Goal: Task Accomplishment & Management: Use online tool/utility

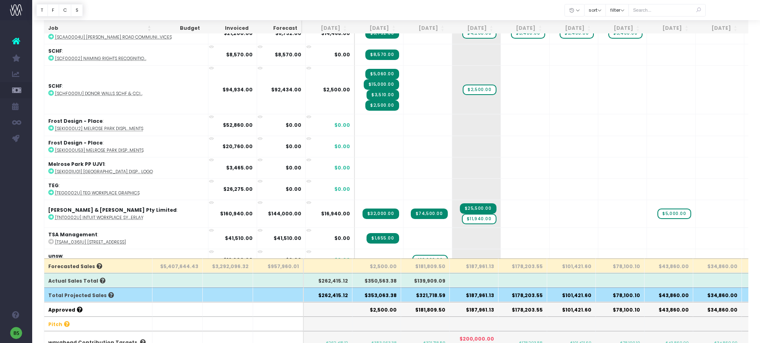
scroll to position [2228, 0]
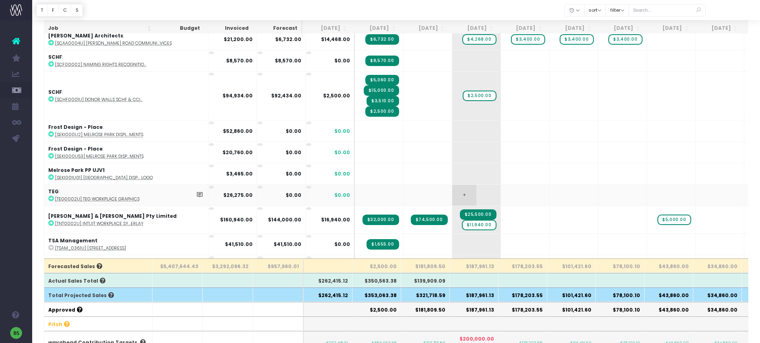
click at [452, 189] on td "+" at bounding box center [476, 194] width 49 height 21
click at [452, 190] on span "+" at bounding box center [464, 195] width 24 height 21
click at [452, 187] on span "+" at bounding box center [464, 195] width 24 height 21
click at [452, 186] on span "+" at bounding box center [464, 195] width 24 height 21
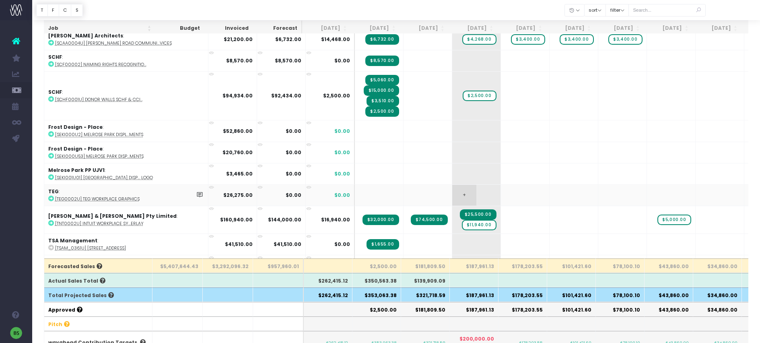
click at [452, 186] on span "+" at bounding box center [464, 195] width 24 height 21
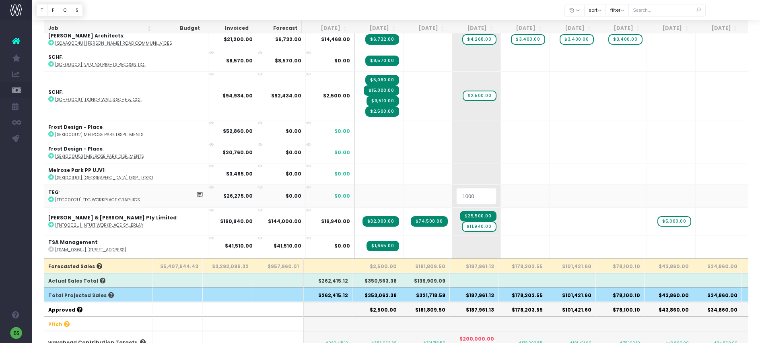
type input "10000"
click at [470, 190] on body "Oh my... this is bad. [PERSON_NAME] wasn't able to load this page. Please conta…" at bounding box center [380, 104] width 760 height 343
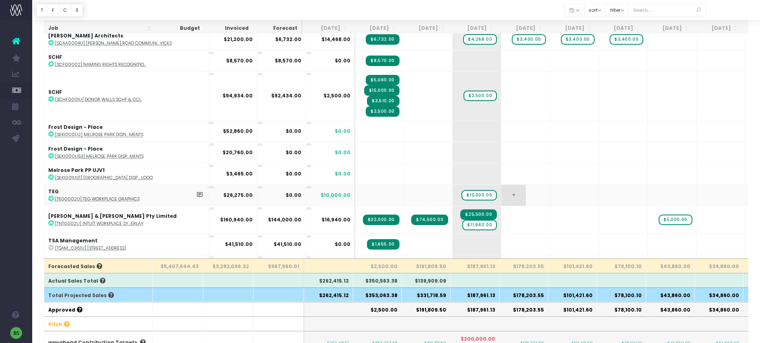
click at [501, 188] on span "+" at bounding box center [513, 195] width 24 height 21
click at [501, 187] on span "+" at bounding box center [513, 195] width 24 height 21
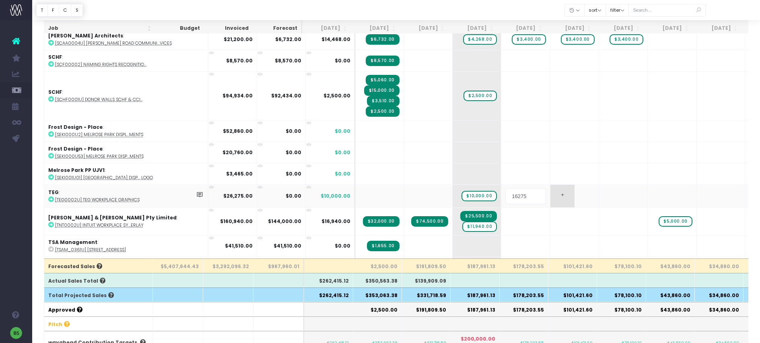
click at [514, 184] on body "Oh my... this is bad. [PERSON_NAME] wasn't able to load this page. Please conta…" at bounding box center [380, 104] width 760 height 343
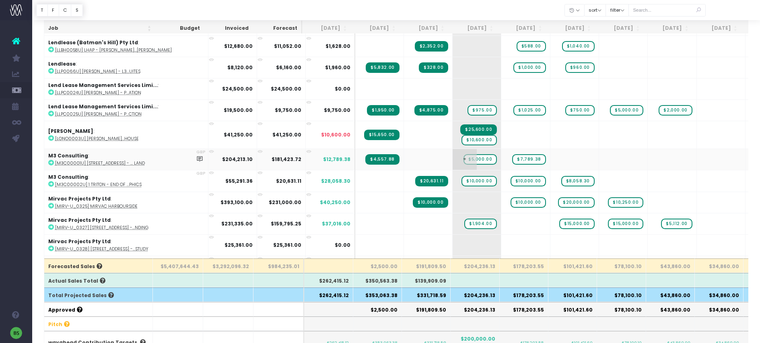
scroll to position [1678, 0]
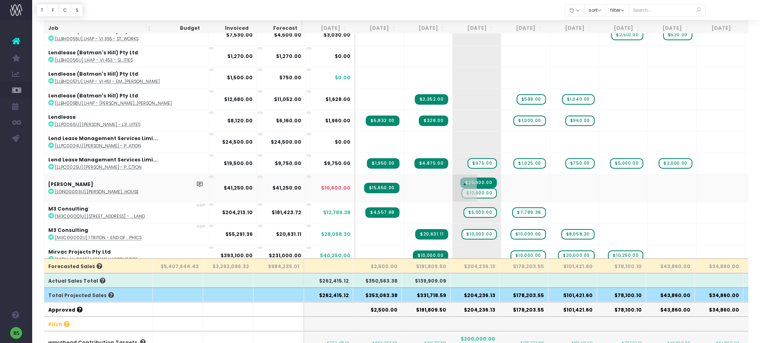
click at [462, 188] on span "$10,600.00" at bounding box center [479, 193] width 35 height 10
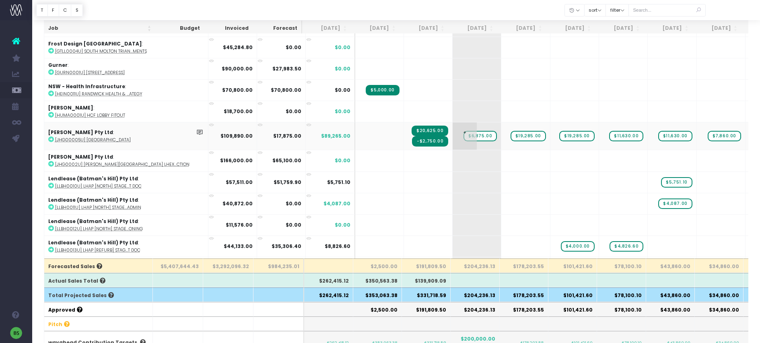
scroll to position [1251, 0]
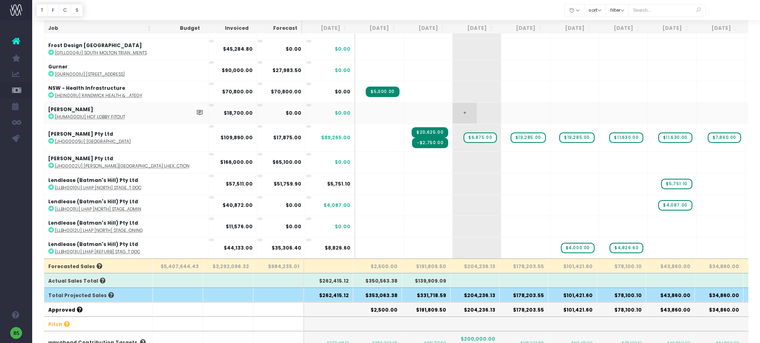
click at [453, 107] on span "+" at bounding box center [465, 113] width 24 height 21
click at [52, 113] on icon at bounding box center [51, 116] width 6 height 6
click at [453, 109] on span "+" at bounding box center [465, 113] width 24 height 21
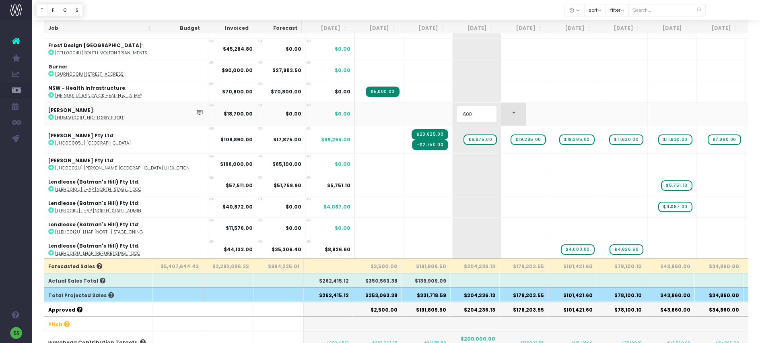
type input "6000"
click at [468, 107] on body "Oh my... this is bad. [PERSON_NAME] wasn't able to load this page. Please conta…" at bounding box center [380, 104] width 760 height 343
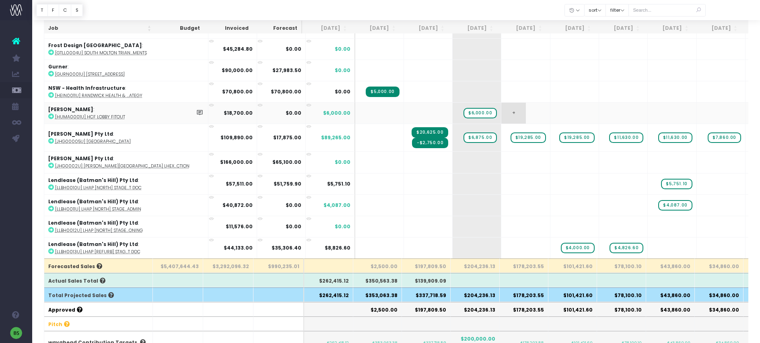
click at [501, 109] on span "+" at bounding box center [513, 113] width 24 height 21
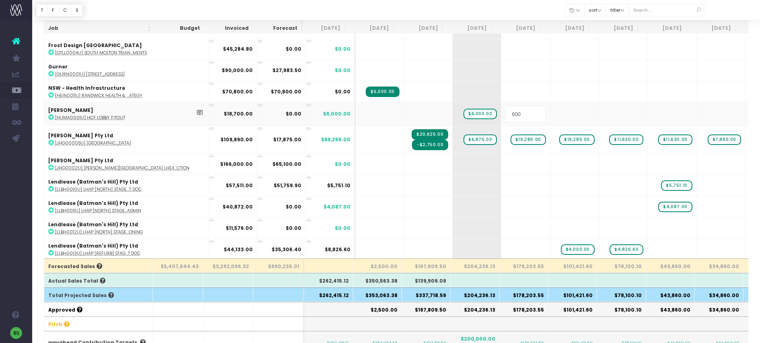
type input "6000"
click at [524, 110] on body "Oh my... this is bad. [PERSON_NAME] wasn't able to load this page. Please conta…" at bounding box center [380, 104] width 760 height 343
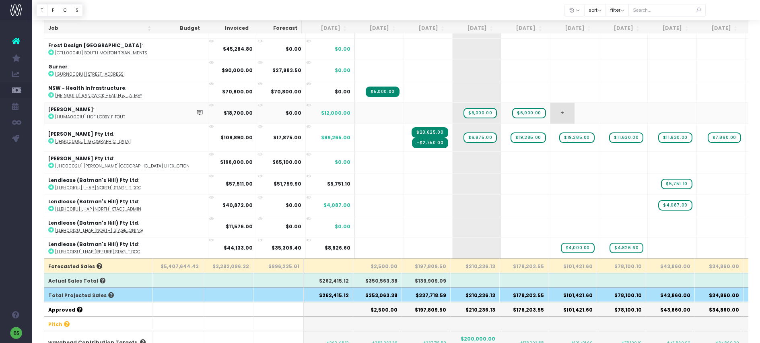
click at [551, 109] on span "+" at bounding box center [563, 113] width 24 height 21
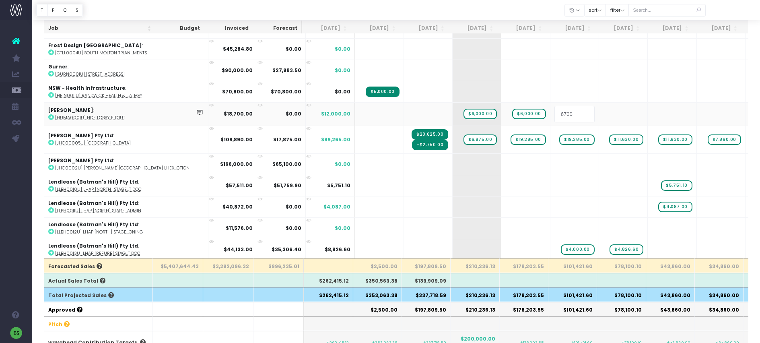
drag, startPoint x: 513, startPoint y: 111, endPoint x: 509, endPoint y: 111, distance: 4.0
click at [555, 111] on input "6700" at bounding box center [575, 114] width 40 height 16
type input "3700"
click at [565, 109] on body "Oh my... this is bad. [PERSON_NAME] wasn't able to load this page. Please conta…" at bounding box center [380, 104] width 760 height 343
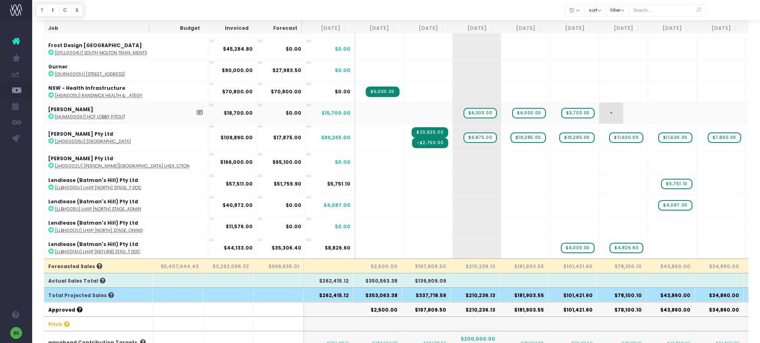
click at [599, 108] on span "+" at bounding box center [611, 113] width 24 height 21
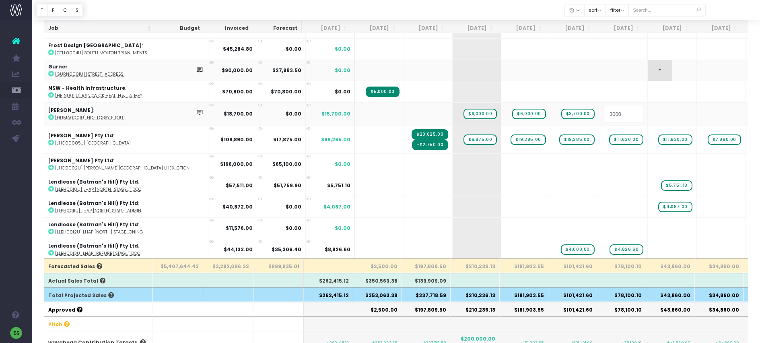
click at [613, 76] on body "Oh my... this is bad. [PERSON_NAME] wasn't able to load this page. Please conta…" at bounding box center [380, 104] width 760 height 343
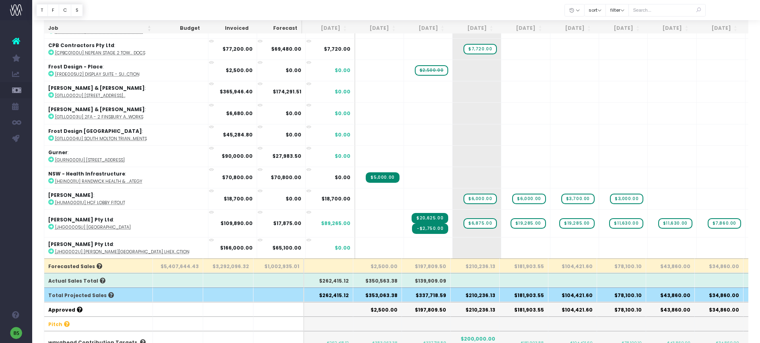
scroll to position [1165, 0]
click at [453, 129] on span "+" at bounding box center [465, 135] width 24 height 21
click at [453, 131] on span "+" at bounding box center [465, 135] width 24 height 21
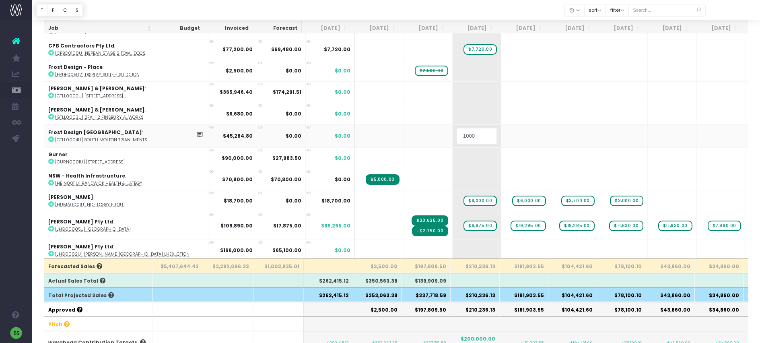
type input "10000"
click at [464, 128] on body "Oh my... this is bad. [PERSON_NAME] wasn't able to load this page. Please conta…" at bounding box center [380, 104] width 760 height 343
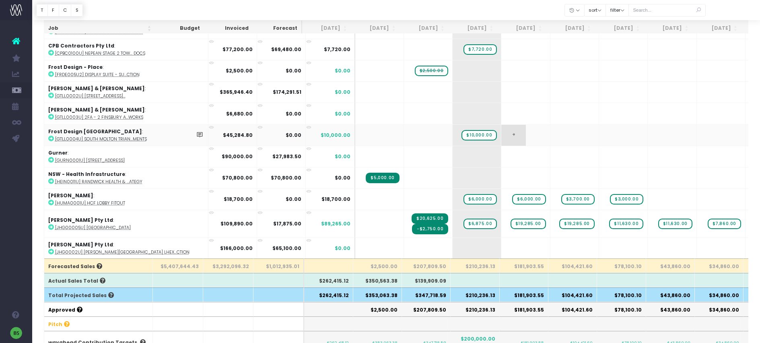
click at [501, 132] on span "+" at bounding box center [513, 135] width 24 height 21
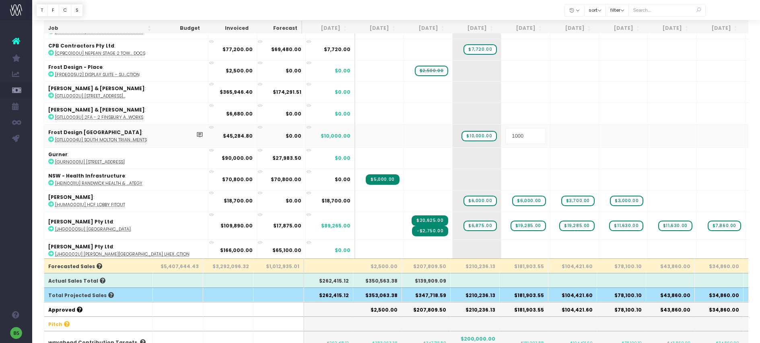
type input "10000"
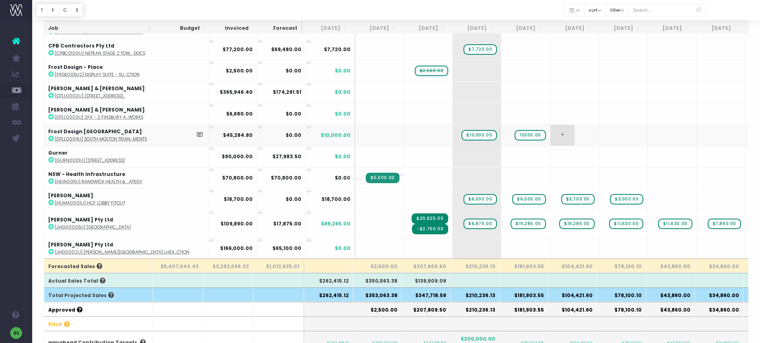
click at [504, 134] on body "Oh my... this is bad. [PERSON_NAME] wasn't able to load this page. Please conta…" at bounding box center [380, 104] width 760 height 343
click at [551, 130] on span "+" at bounding box center [563, 135] width 24 height 21
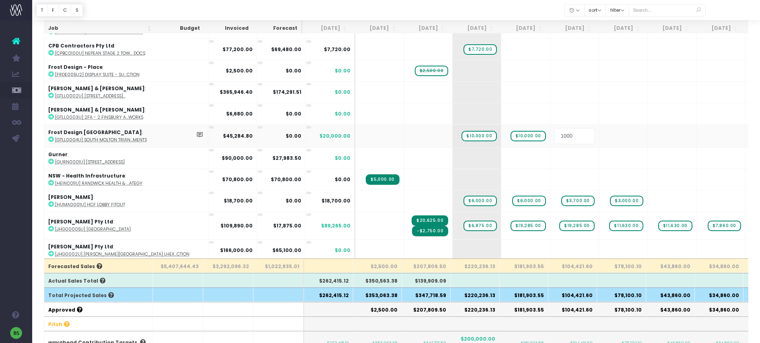
type input "10000"
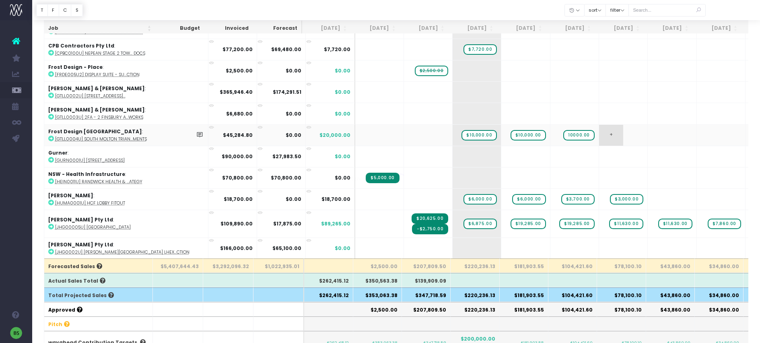
click at [565, 136] on body "Oh my... this is bad. [PERSON_NAME] wasn't able to load this page. Please conta…" at bounding box center [380, 104] width 760 height 343
click at [599, 133] on span "+" at bounding box center [611, 135] width 24 height 21
click at [599, 130] on span "+" at bounding box center [611, 135] width 24 height 21
click at [599, 128] on span "+" at bounding box center [611, 135] width 24 height 21
click at [599, 127] on span "+" at bounding box center [611, 135] width 24 height 21
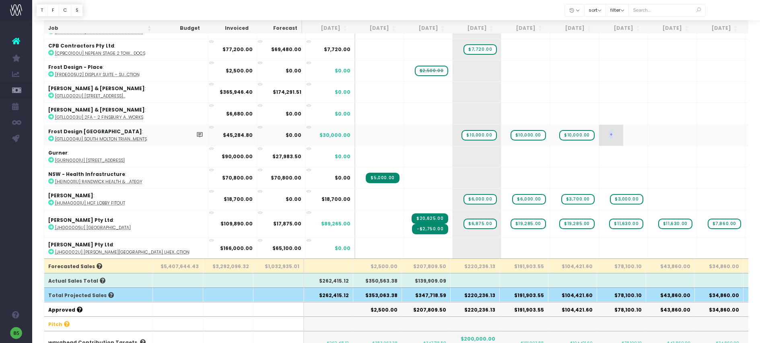
click at [599, 127] on span "+" at bounding box center [611, 135] width 24 height 21
click at [536, 113] on body "Oh my... this is bad. [PERSON_NAME] wasn't able to load this page. Please conta…" at bounding box center [380, 104] width 760 height 343
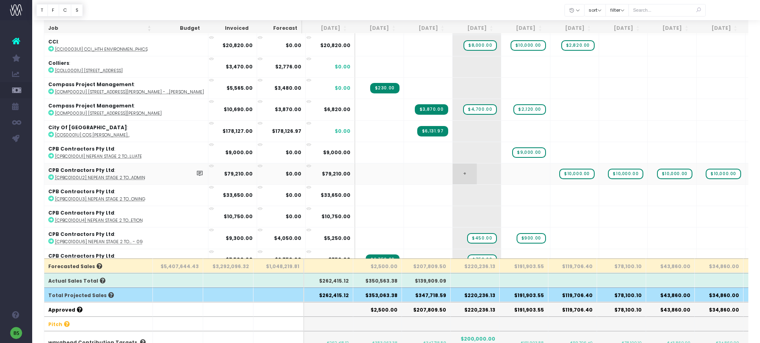
scroll to position [906, 0]
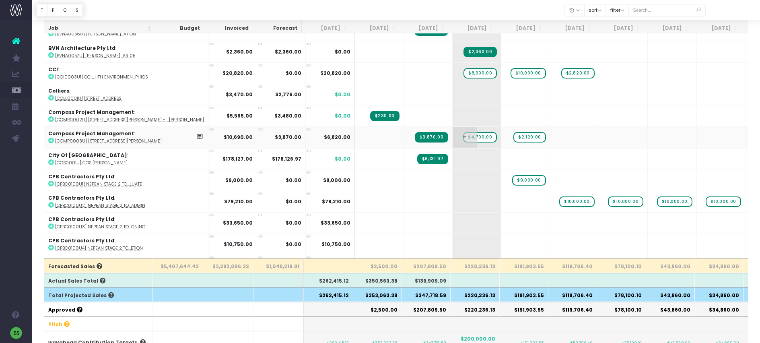
click at [463, 135] on span "$4,700.00" at bounding box center [480, 137] width 34 height 10
click at [453, 114] on span "+" at bounding box center [465, 115] width 24 height 21
click at [453, 111] on span "+" at bounding box center [465, 115] width 24 height 21
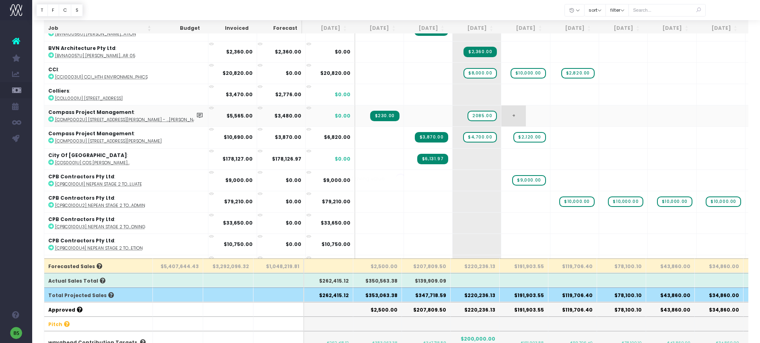
click at [462, 111] on body "Oh my... this is bad. [PERSON_NAME] wasn't able to load this page. Please conta…" at bounding box center [380, 104] width 760 height 343
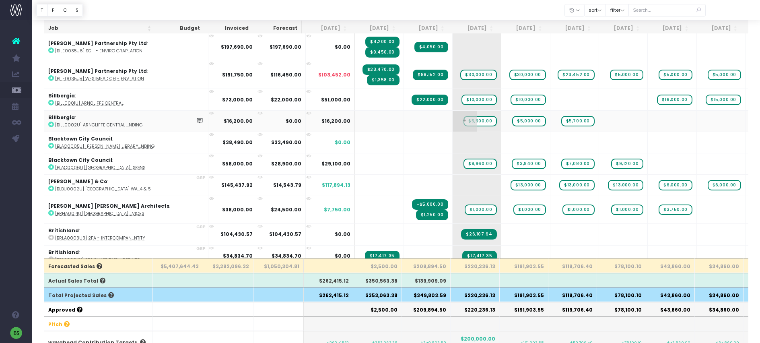
scroll to position [458, 0]
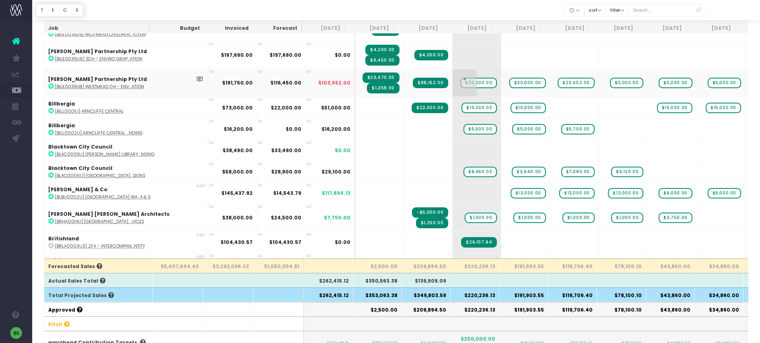
click at [460, 81] on span "$30,000.00" at bounding box center [478, 83] width 37 height 10
type input "5000"
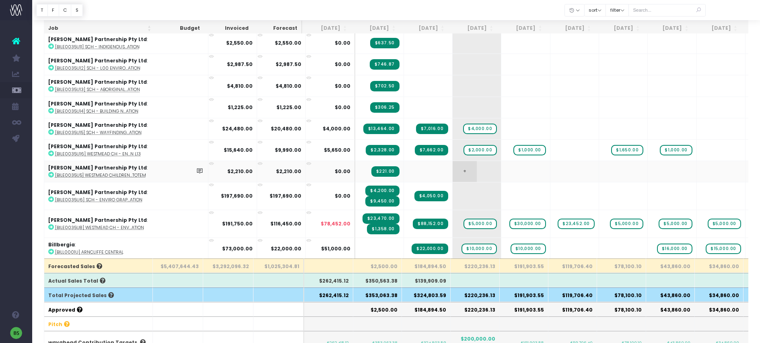
scroll to position [312, 0]
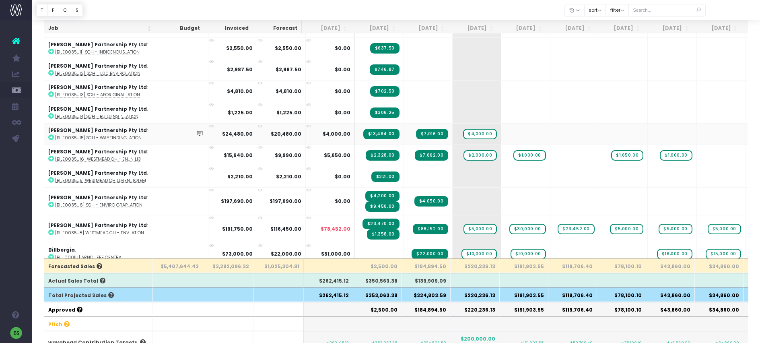
click at [52, 135] on icon at bounding box center [51, 137] width 6 height 6
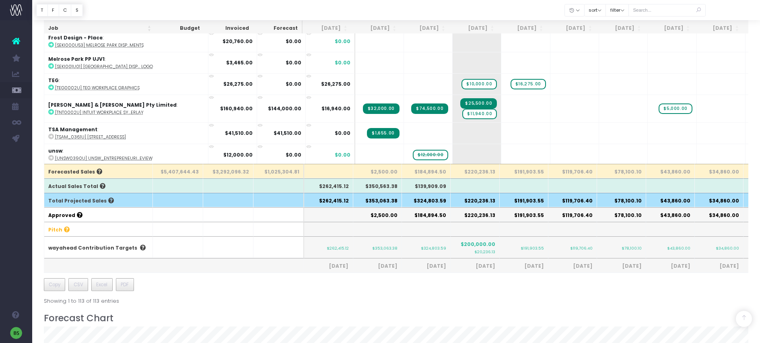
scroll to position [103, 0]
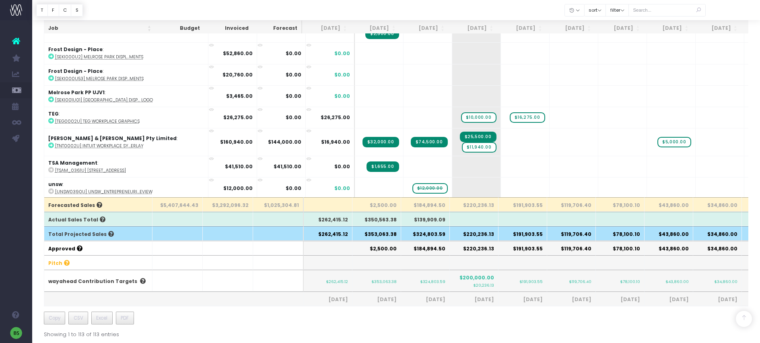
scroll to position [58, 0]
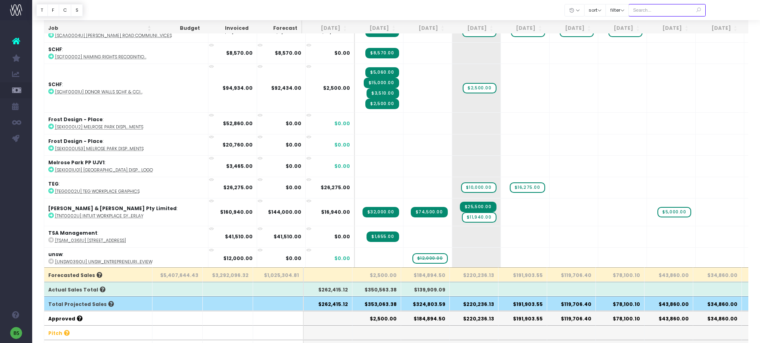
click at [689, 13] on input "text" at bounding box center [667, 10] width 77 height 12
type input "place"
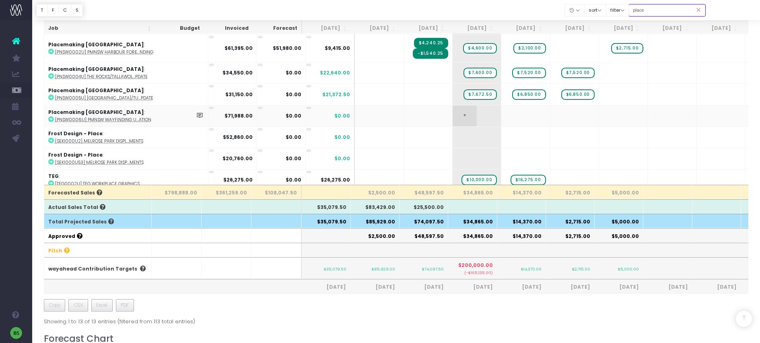
scroll to position [39, 0]
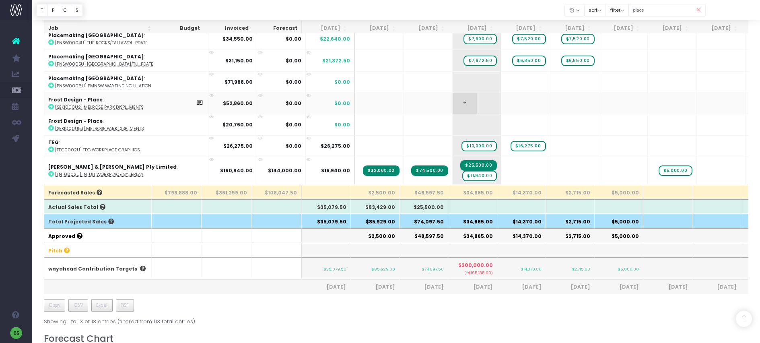
click at [453, 99] on span "+" at bounding box center [465, 103] width 24 height 21
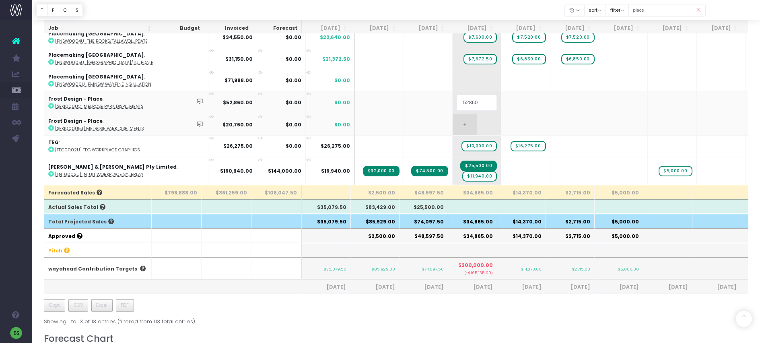
click at [428, 118] on body "Oh my... this is bad. [PERSON_NAME] wasn't able to load this page. Please conta…" at bounding box center [380, 31] width 760 height 343
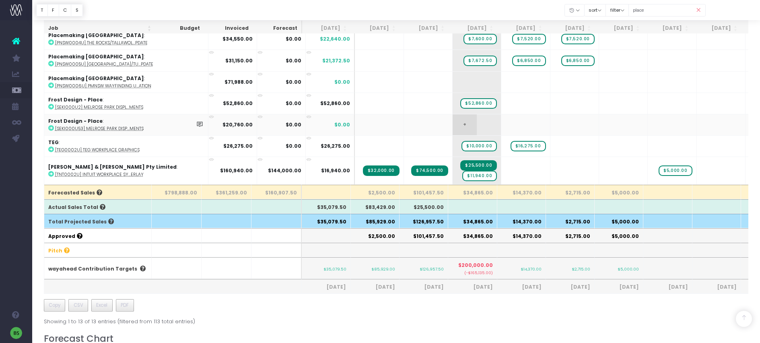
click at [453, 120] on span "+" at bounding box center [465, 124] width 24 height 21
click at [481, 120] on body "Oh my... this is bad. [PERSON_NAME] wasn't able to load this page. Please conta…" at bounding box center [380, 31] width 760 height 343
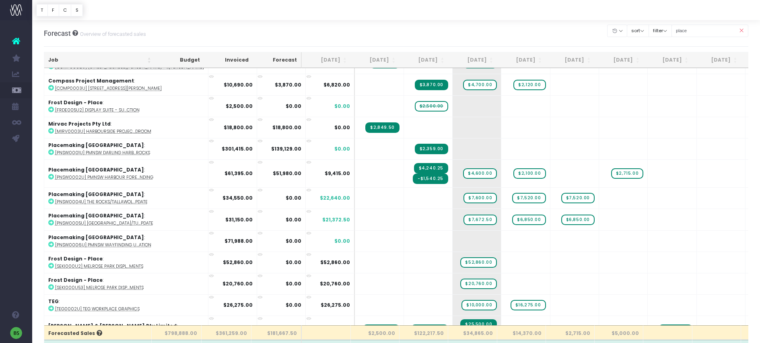
scroll to position [0, 0]
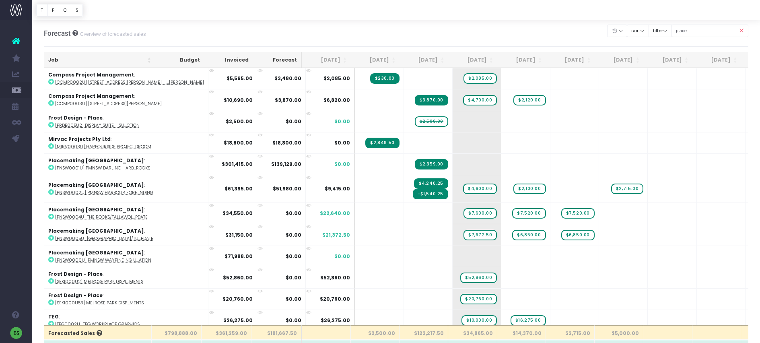
click at [745, 31] on icon at bounding box center [742, 31] width 14 height 17
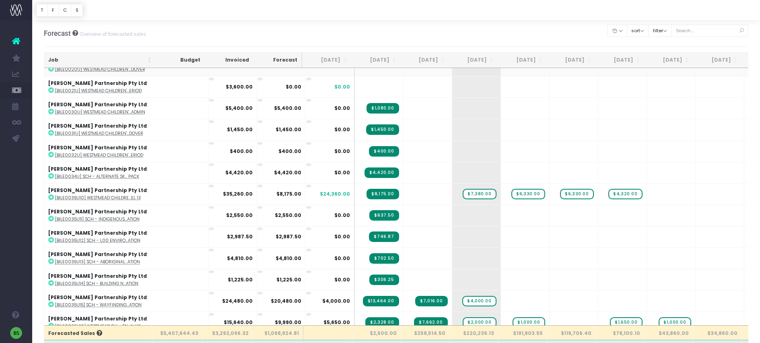
scroll to position [340, 0]
